Goal: Information Seeking & Learning: Learn about a topic

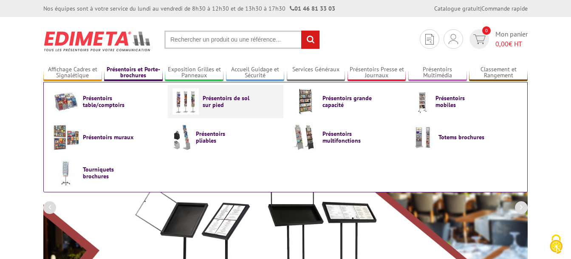
click at [205, 102] on span "Présentoirs de sol sur pied" at bounding box center [228, 102] width 51 height 14
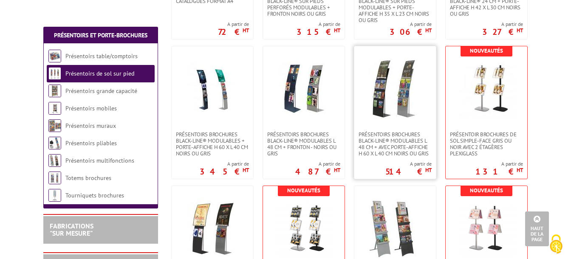
scroll to position [981, 0]
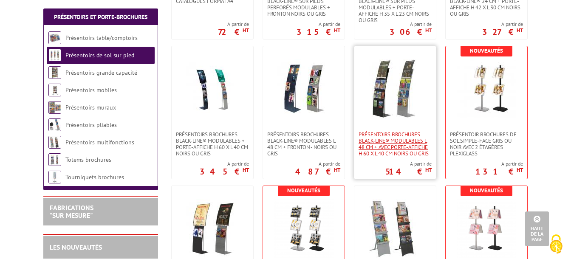
click at [384, 141] on span "Présentoirs brochures Black-Line® modulables L 48 cm + avec porte-affiche H 60 …" at bounding box center [394, 143] width 73 height 25
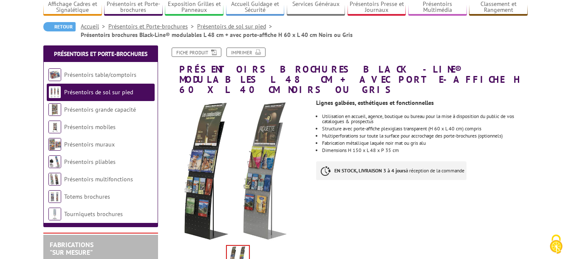
scroll to position [45, 0]
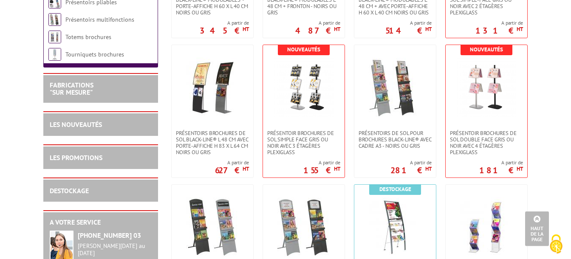
scroll to position [1120, 0]
